Goal: Check status: Check status

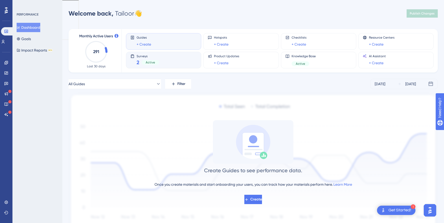
click at [141, 62] on div "2 Active" at bounding box center [147, 62] width 23 height 7
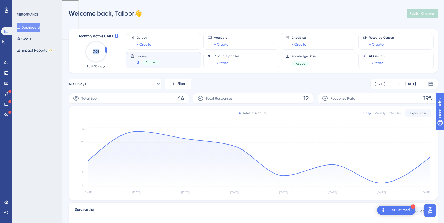
drag, startPoint x: 108, startPoint y: 66, endPoint x: 82, endPoint y: 43, distance: 34.7
click at [82, 43] on div "Monthly Active Users 291 Last 30 days" at bounding box center [96, 50] width 38 height 35
click at [6, 83] on icon at bounding box center [6, 83] width 4 height 3
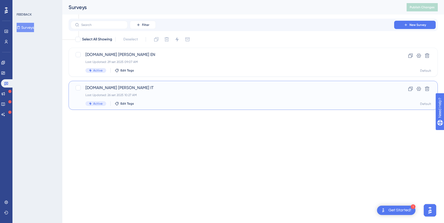
click at [164, 93] on div "Last Updated: 26 set 2025 10:27 AM" at bounding box center [232, 95] width 294 height 4
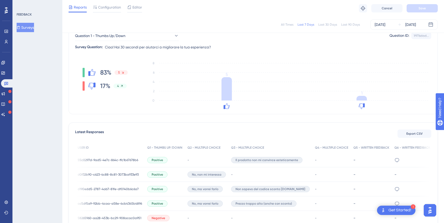
scroll to position [0, 0]
click at [30, 26] on button "Surveys" at bounding box center [25, 27] width 17 height 9
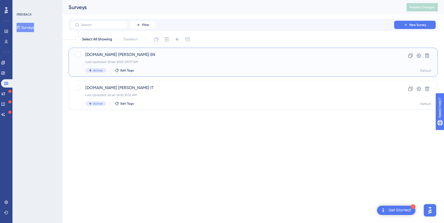
click at [133, 58] on div "[DOMAIN_NAME] [PERSON_NAME] EN Last Updated: 29 set 2025 09:07 AM Active Edit T…" at bounding box center [232, 62] width 294 height 21
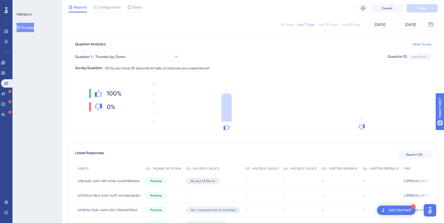
scroll to position [52, 0]
